Goal: Transaction & Acquisition: Purchase product/service

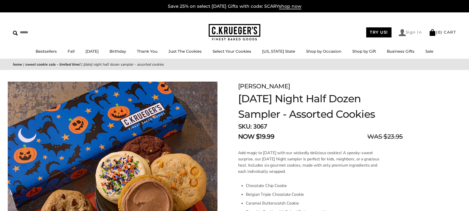
click at [409, 31] on link "Sign In" at bounding box center [410, 32] width 23 height 7
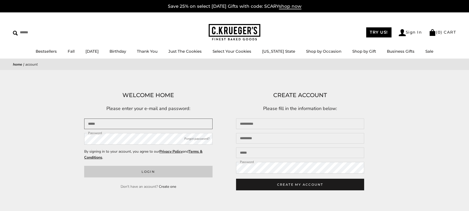
type input "**********"
click at [150, 172] on button "Login" at bounding box center [148, 172] width 128 height 12
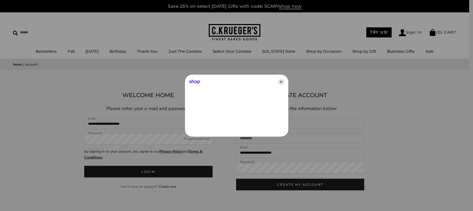
click at [281, 81] on icon "Close" at bounding box center [281, 82] width 6 height 6
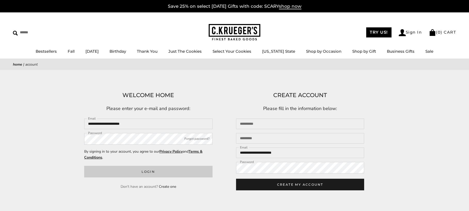
click at [153, 172] on button "Login" at bounding box center [148, 172] width 128 height 12
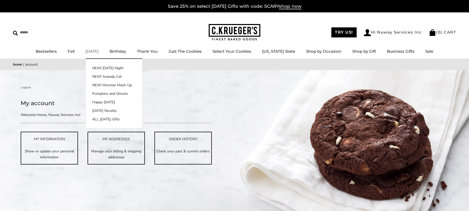
click at [97, 51] on link "[DATE]" at bounding box center [91, 51] width 13 height 5
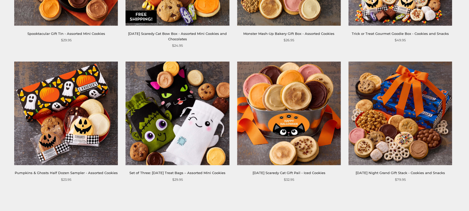
scroll to position [774, 0]
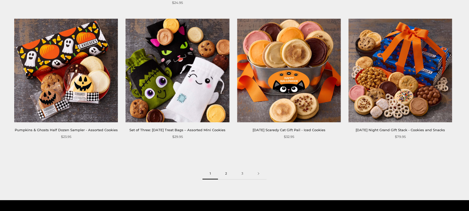
click at [225, 174] on link "2" at bounding box center [226, 174] width 16 height 12
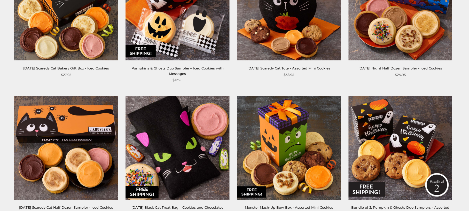
scroll to position [774, 0]
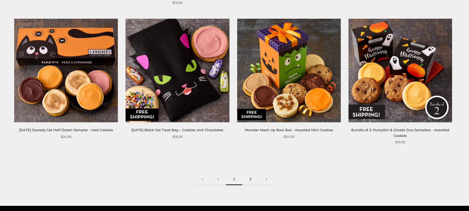
click at [250, 179] on link "3" at bounding box center [250, 179] width 16 height 12
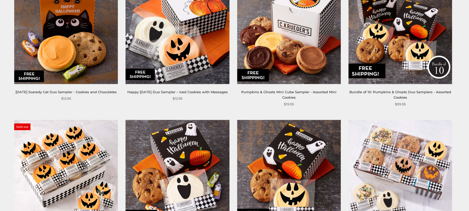
scroll to position [310, 0]
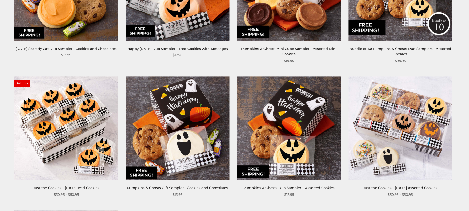
click at [182, 144] on img at bounding box center [178, 128] width 104 height 104
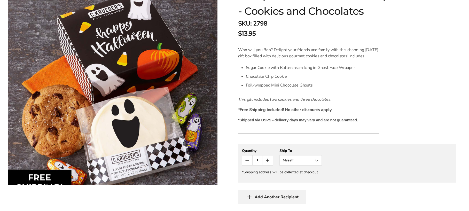
scroll to position [103, 0]
click at [318, 165] on button "Myself" at bounding box center [300, 160] width 42 height 10
click at [310, 184] on button "Other Recipient" at bounding box center [301, 179] width 42 height 9
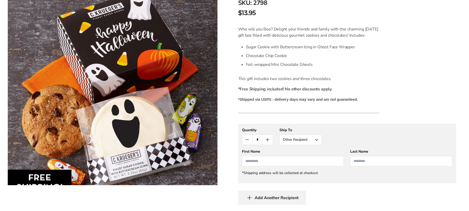
scroll to position [155, 0]
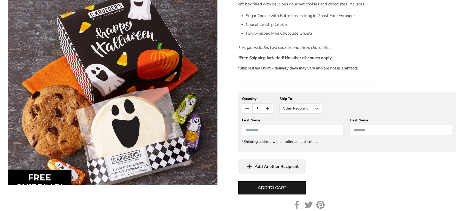
click at [310, 135] on input "First Name" at bounding box center [293, 130] width 102 height 10
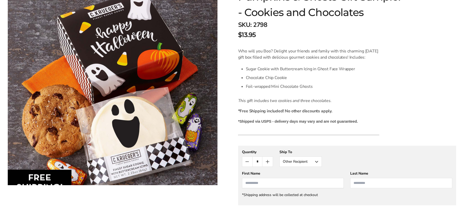
scroll to position [103, 0]
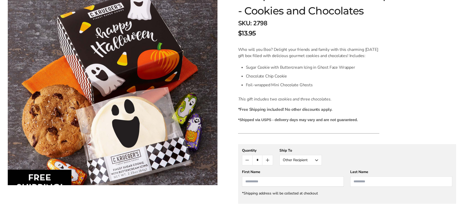
click at [314, 165] on button "Other Recipient" at bounding box center [300, 160] width 42 height 10
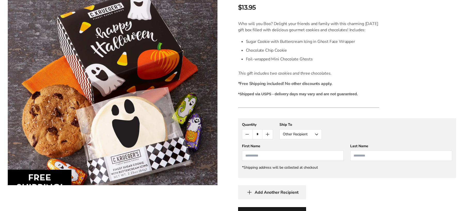
click at [276, 161] on input "First Name" at bounding box center [293, 155] width 102 height 10
type input "*******"
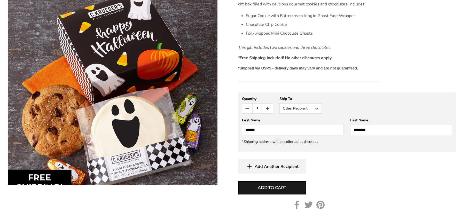
scroll to position [207, 0]
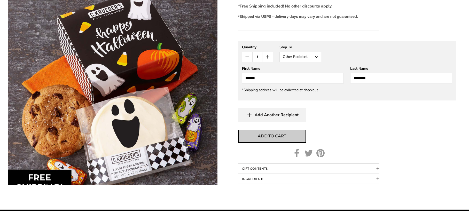
type input "*********"
click at [280, 139] on span "Add to cart" at bounding box center [272, 136] width 28 height 6
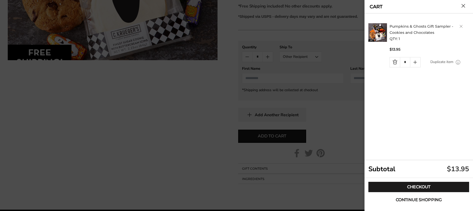
click at [418, 199] on span "Continue shopping" at bounding box center [418, 200] width 46 height 4
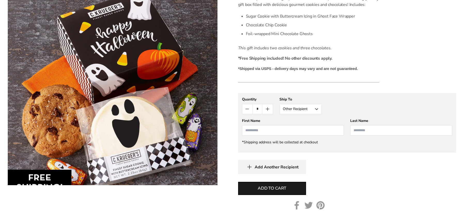
scroll to position [155, 0]
click at [269, 169] on span "Add Another Recipient" at bounding box center [277, 166] width 44 height 5
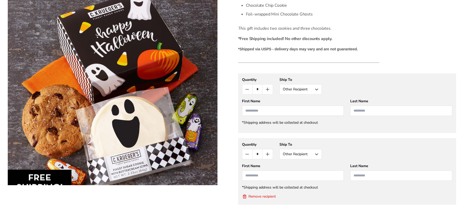
click at [269, 116] on input "First Name" at bounding box center [293, 111] width 102 height 10
type input "******"
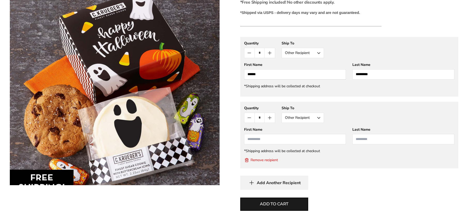
scroll to position [251, 0]
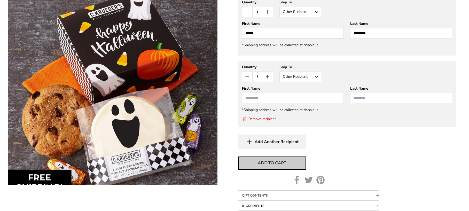
type input "*********"
click at [272, 166] on span "Add to cart" at bounding box center [272, 163] width 28 height 6
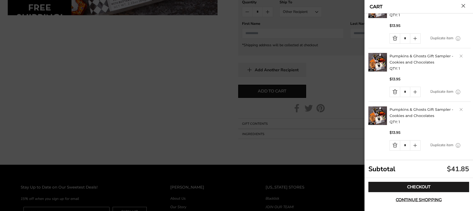
scroll to position [0, 0]
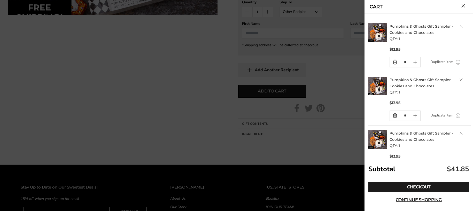
click at [459, 133] on link "Delete product" at bounding box center [460, 133] width 3 height 3
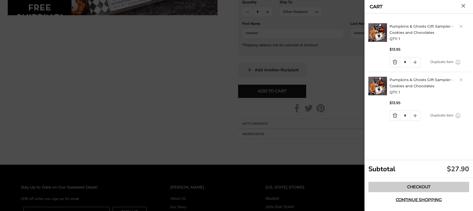
click at [418, 187] on link "Checkout" at bounding box center [418, 187] width 101 height 10
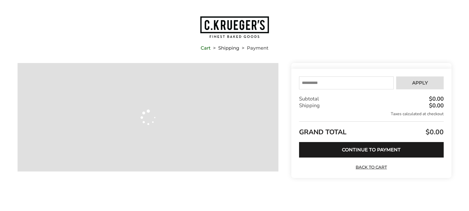
type input "**********"
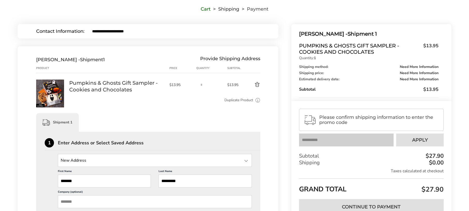
scroll to position [52, 0]
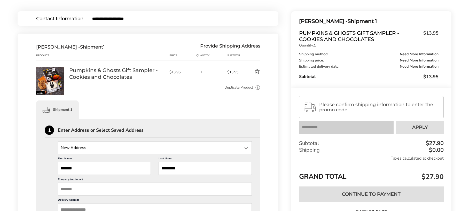
click at [246, 148] on div at bounding box center [246, 148] width 6 height 6
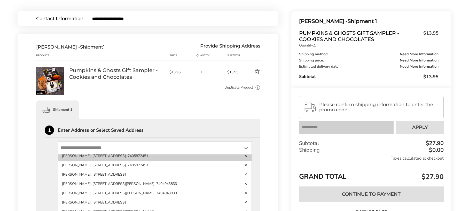
scroll to position [103, 0]
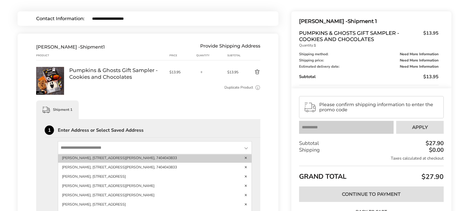
click at [106, 158] on li "[PERSON_NAME], [STREET_ADDRESS][PERSON_NAME], 7404043833" at bounding box center [154, 157] width 193 height 9
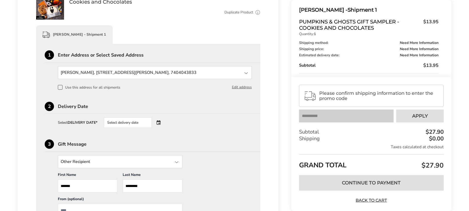
scroll to position [129, 0]
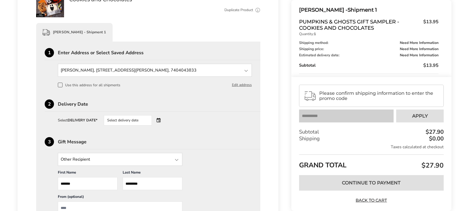
click at [160, 120] on div "Select delivery date" at bounding box center [135, 120] width 62 height 10
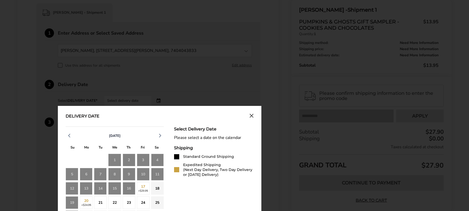
scroll to position [181, 0]
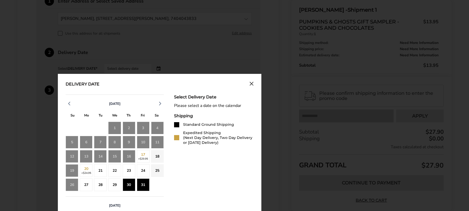
click at [142, 184] on div "31" at bounding box center [143, 184] width 13 height 13
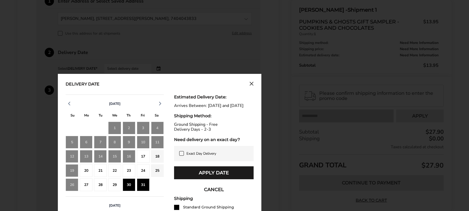
click at [219, 177] on button "Apply Date" at bounding box center [214, 172] width 80 height 13
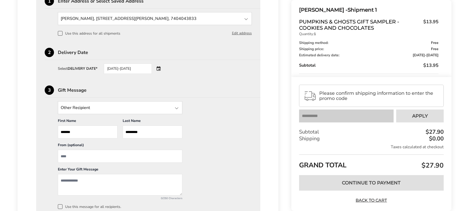
click at [97, 156] on input "From" at bounding box center [120, 156] width 124 height 13
type input "**********"
click at [68, 181] on textarea "Add a message" at bounding box center [120, 184] width 124 height 21
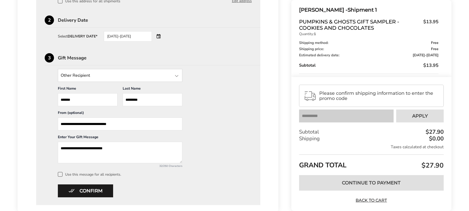
scroll to position [258, 0]
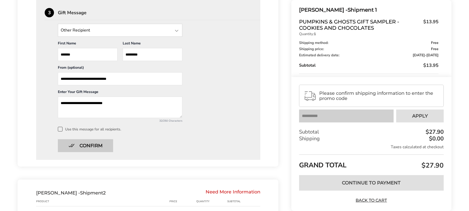
type textarea "**********"
click at [98, 147] on button "Confirm" at bounding box center [85, 145] width 55 height 13
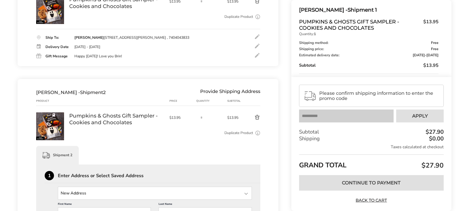
scroll to position [195, 0]
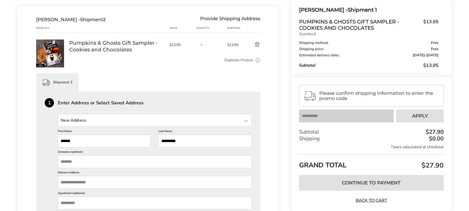
click at [245, 120] on div at bounding box center [246, 121] width 6 height 6
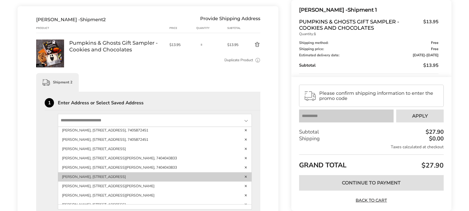
scroll to position [77, 0]
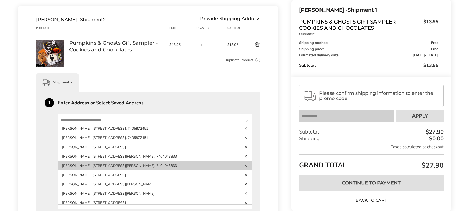
click at [140, 165] on li "Colson McInturff, 175 CONN DR, NEWARK, OH, 43055-7930, United States, 7404043833" at bounding box center [154, 165] width 193 height 9
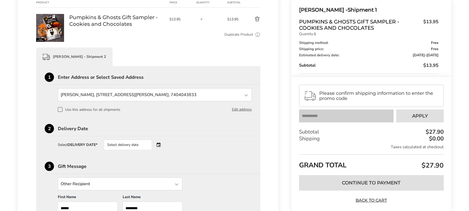
scroll to position [221, 0]
click at [160, 145] on div "Select delivery date" at bounding box center [135, 144] width 62 height 10
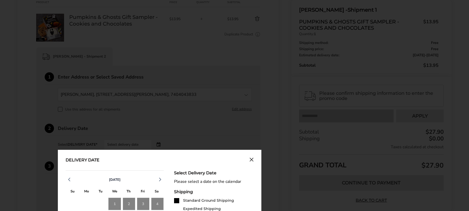
scroll to position [273, 0]
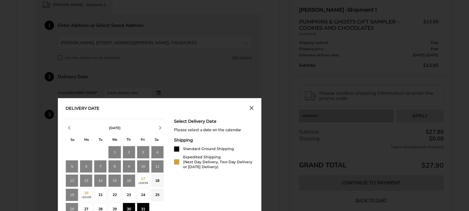
click at [144, 207] on div "31" at bounding box center [143, 209] width 13 height 13
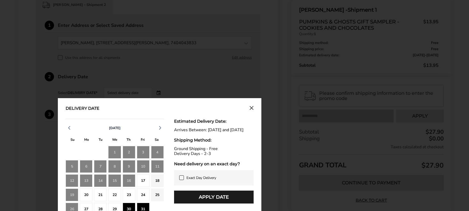
click at [219, 203] on button "Apply Date" at bounding box center [214, 197] width 80 height 13
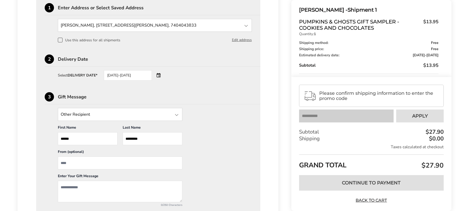
scroll to position [350, 0]
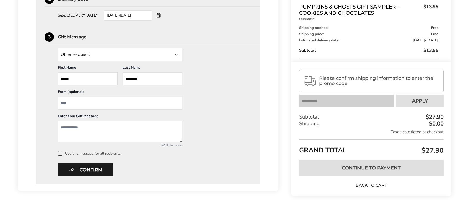
click at [140, 102] on input "From" at bounding box center [120, 103] width 124 height 13
type input "**********"
click at [81, 129] on textarea "Add a message" at bounding box center [120, 131] width 124 height 21
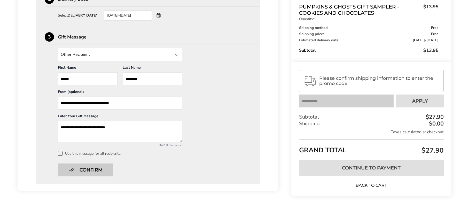
type textarea "**********"
click at [87, 171] on button "Confirm" at bounding box center [85, 169] width 55 height 13
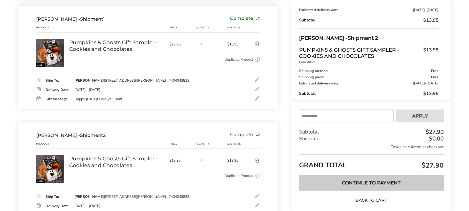
scroll to position [127, 0]
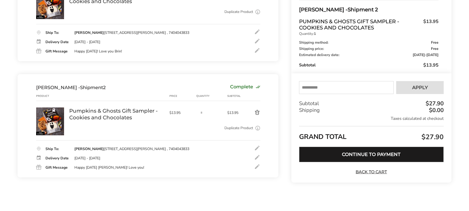
click at [371, 154] on button "Continue to Payment" at bounding box center [371, 154] width 145 height 15
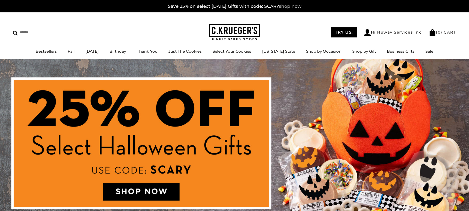
click at [293, 7] on span "shop now" at bounding box center [290, 7] width 22 height 6
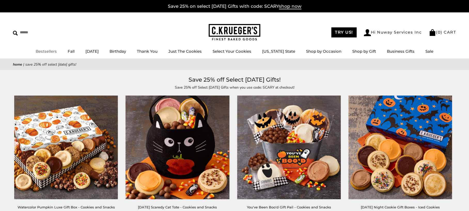
click at [45, 51] on link "Bestsellers" at bounding box center [46, 51] width 21 height 5
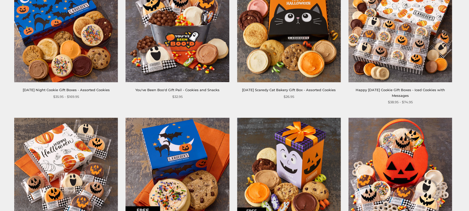
scroll to position [77, 0]
